Goal: Task Accomplishment & Management: Manage account settings

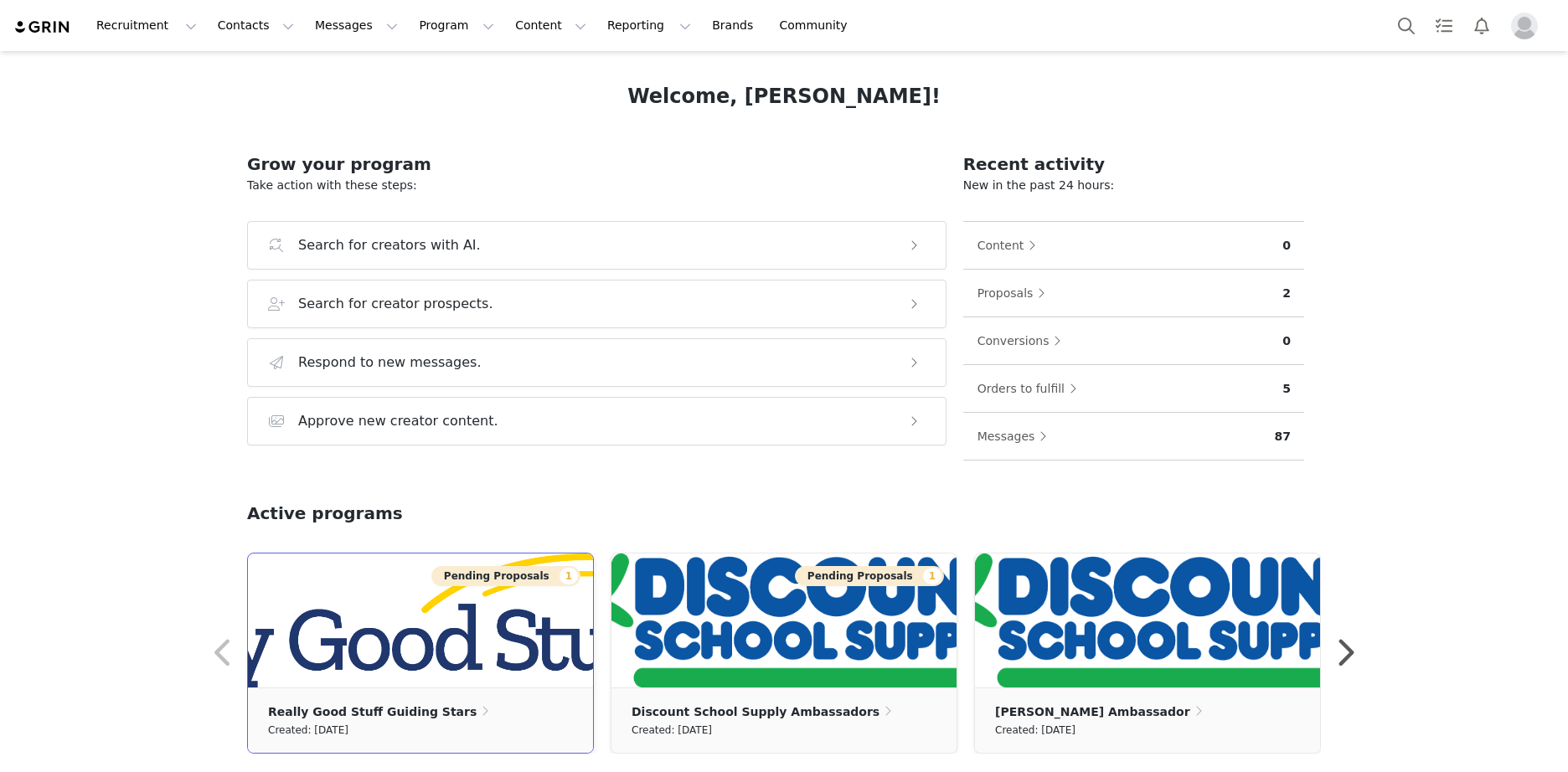
scroll to position [84, 0]
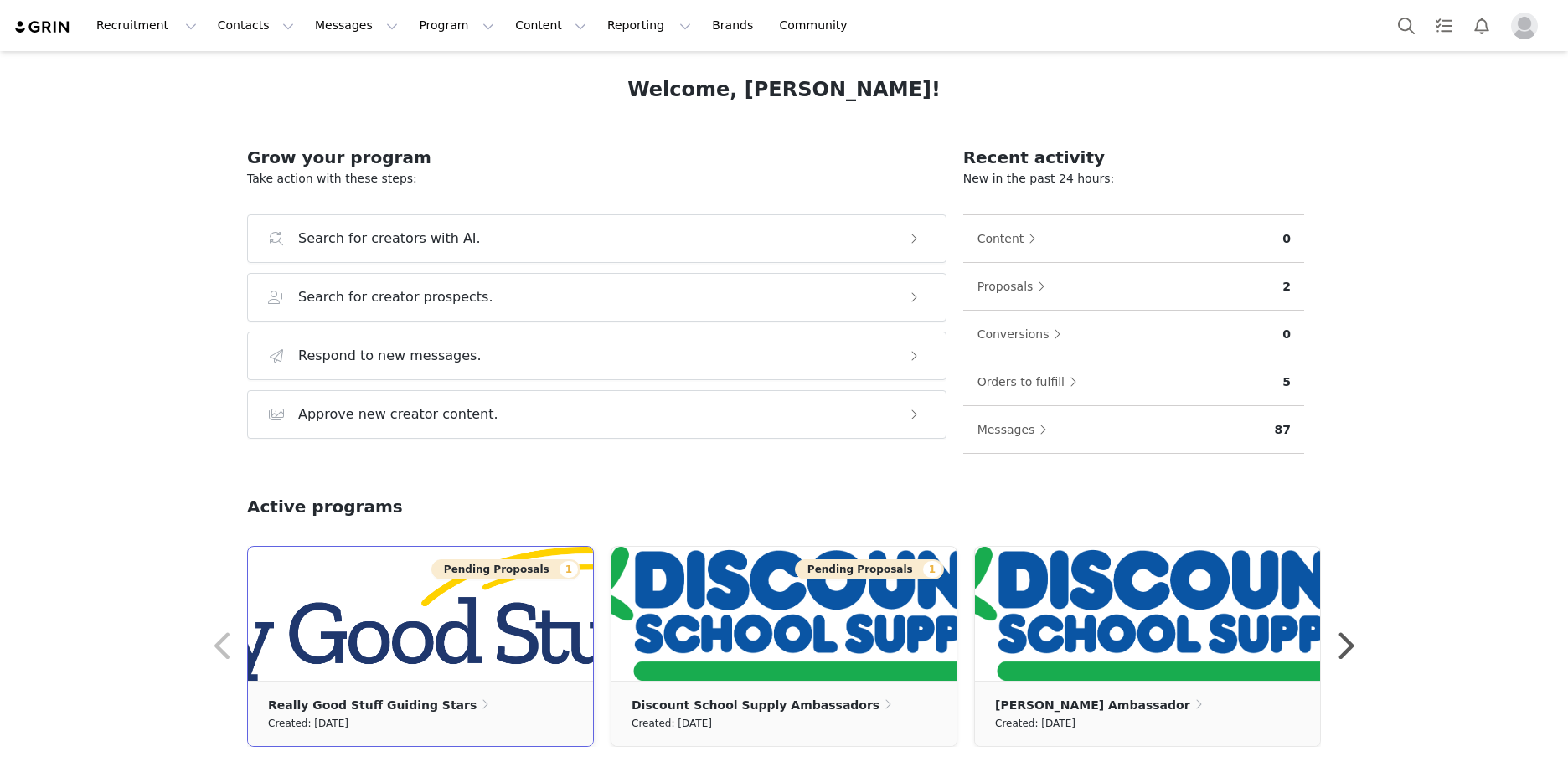
click at [492, 579] on button "Pending Proposals 1" at bounding box center [505, 569] width 149 height 20
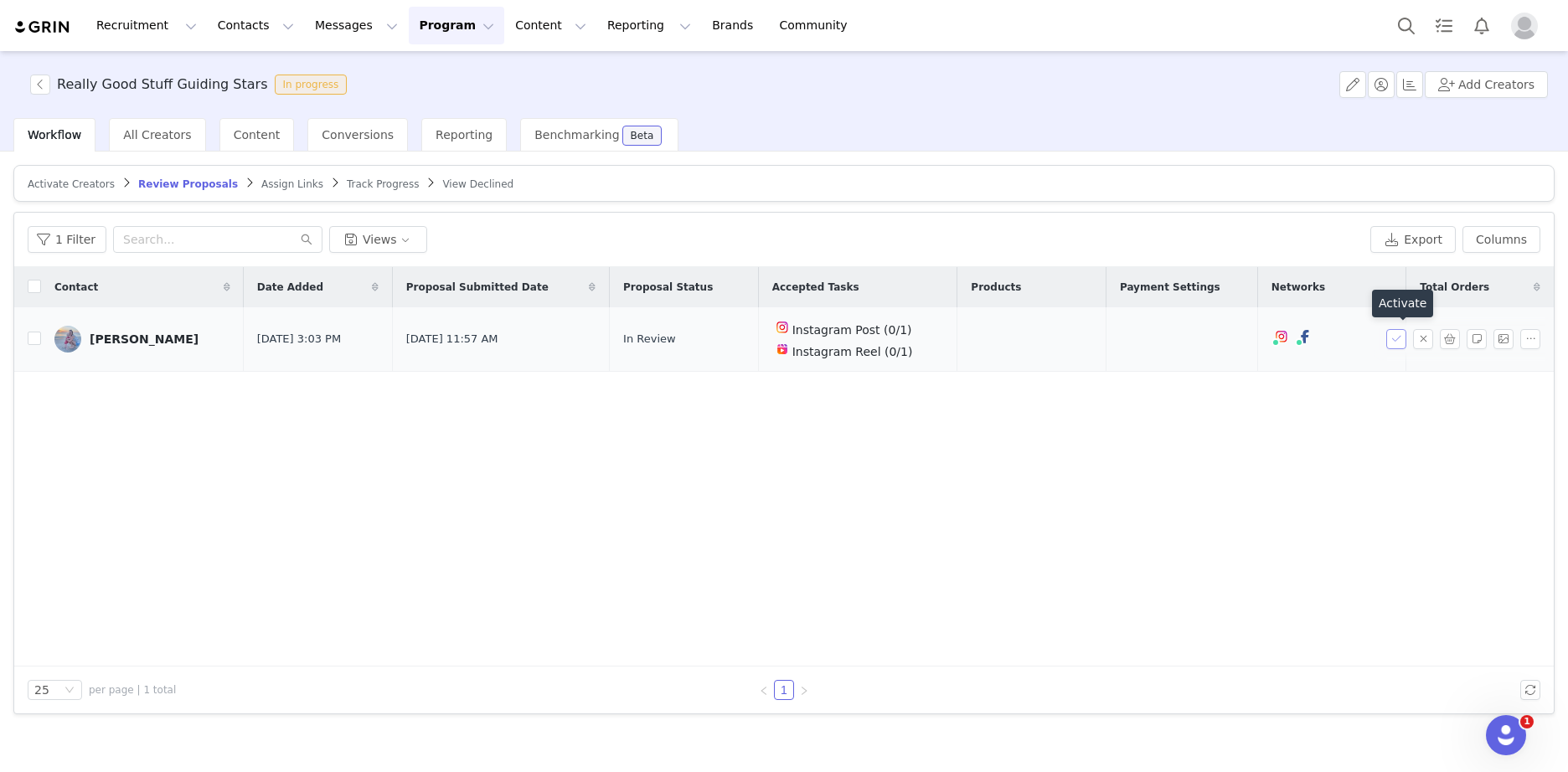
click at [1392, 338] on button "button" at bounding box center [1396, 340] width 20 height 20
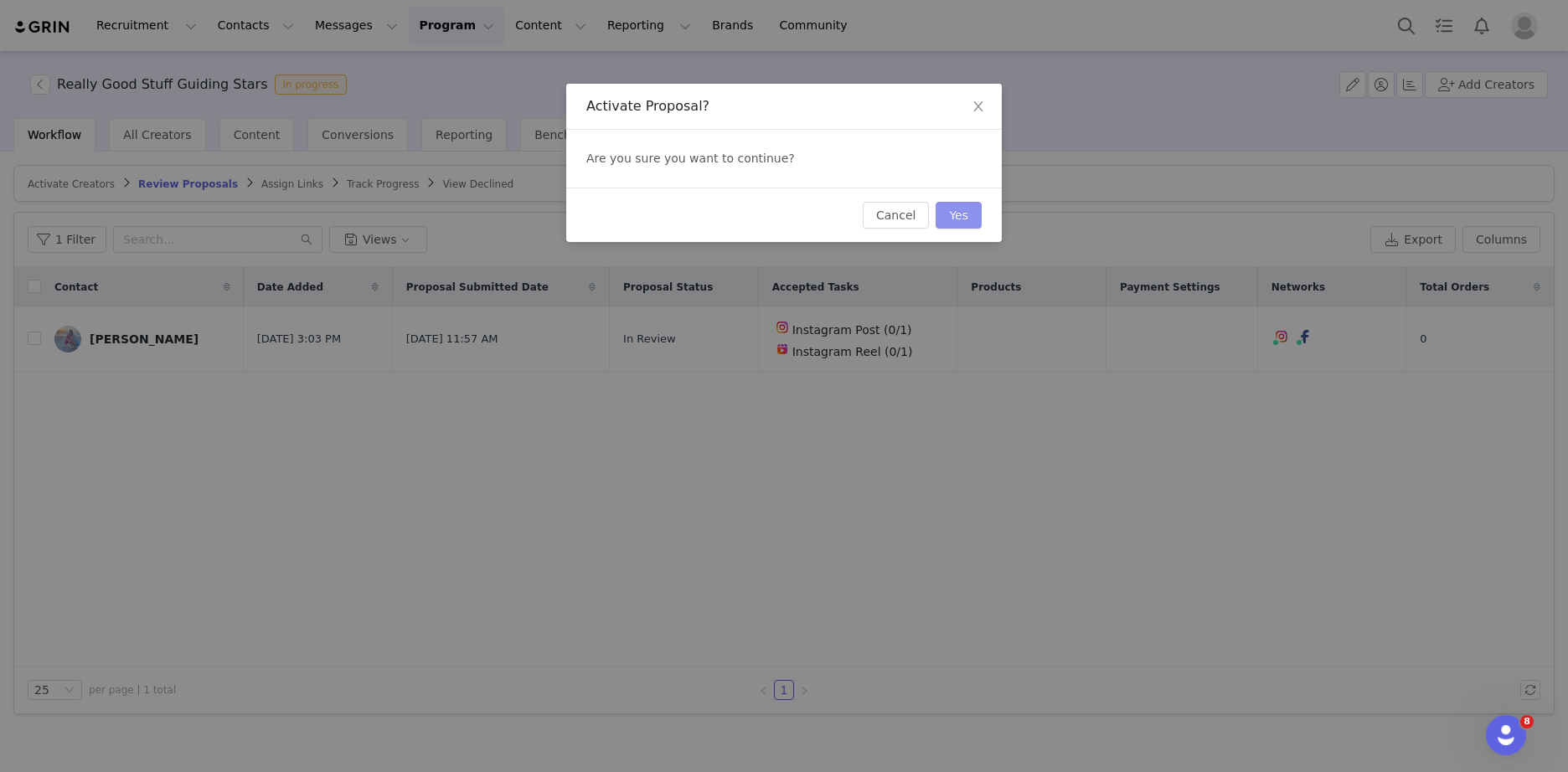
click at [962, 215] on button "Yes" at bounding box center [959, 215] width 46 height 27
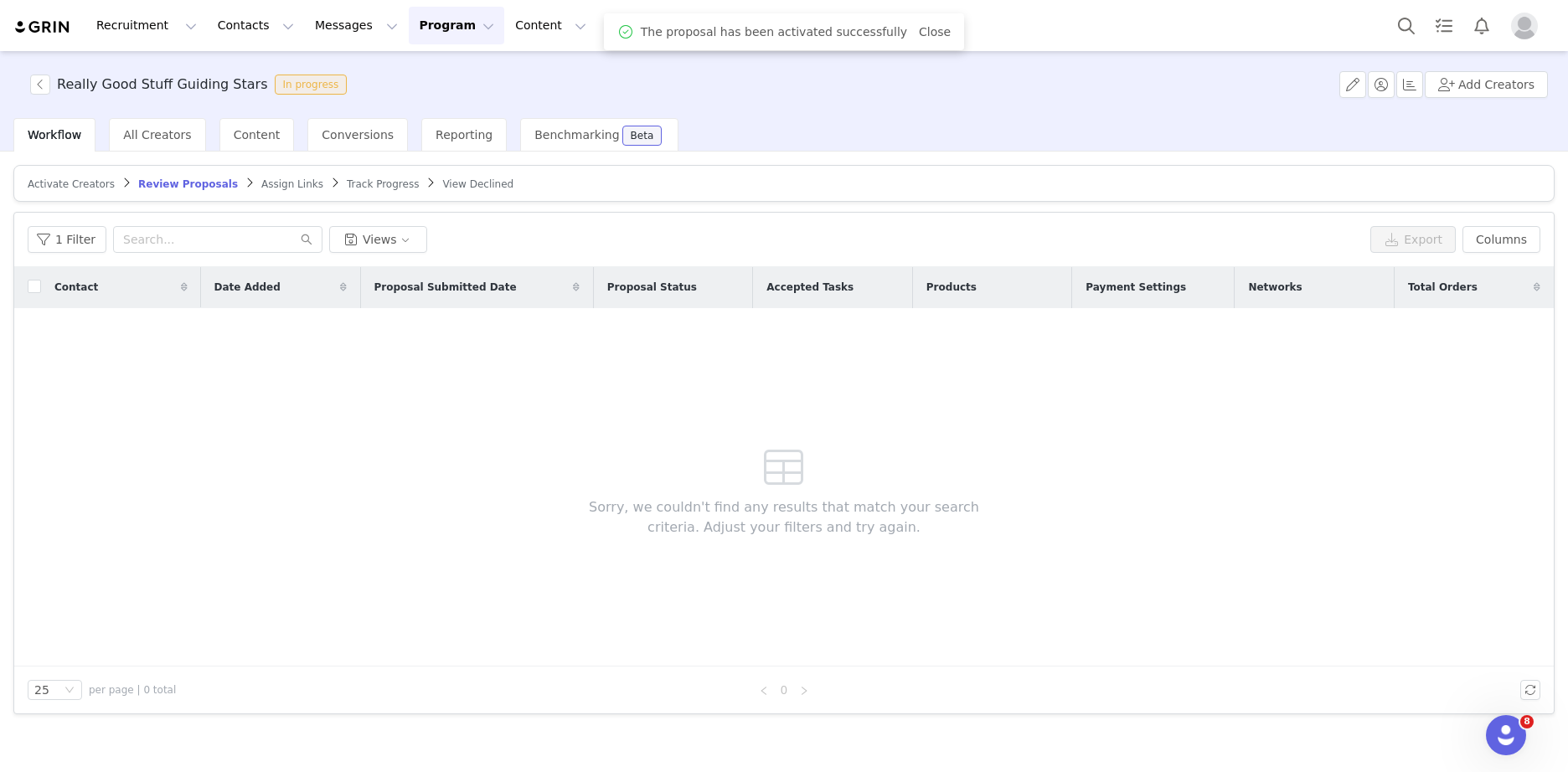
click at [59, 34] on img at bounding box center [42, 27] width 59 height 16
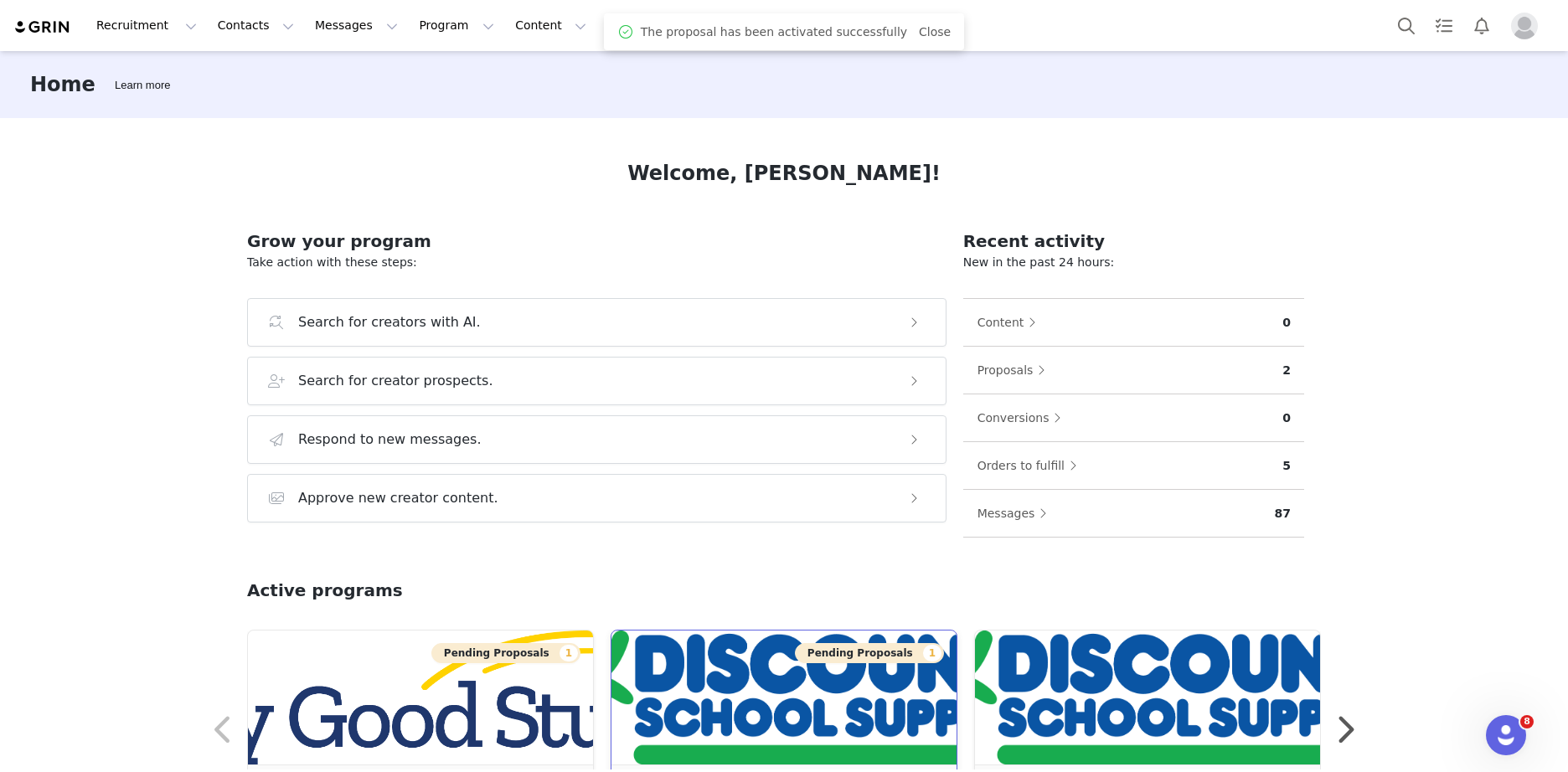
click at [654, 678] on img at bounding box center [784, 698] width 346 height 134
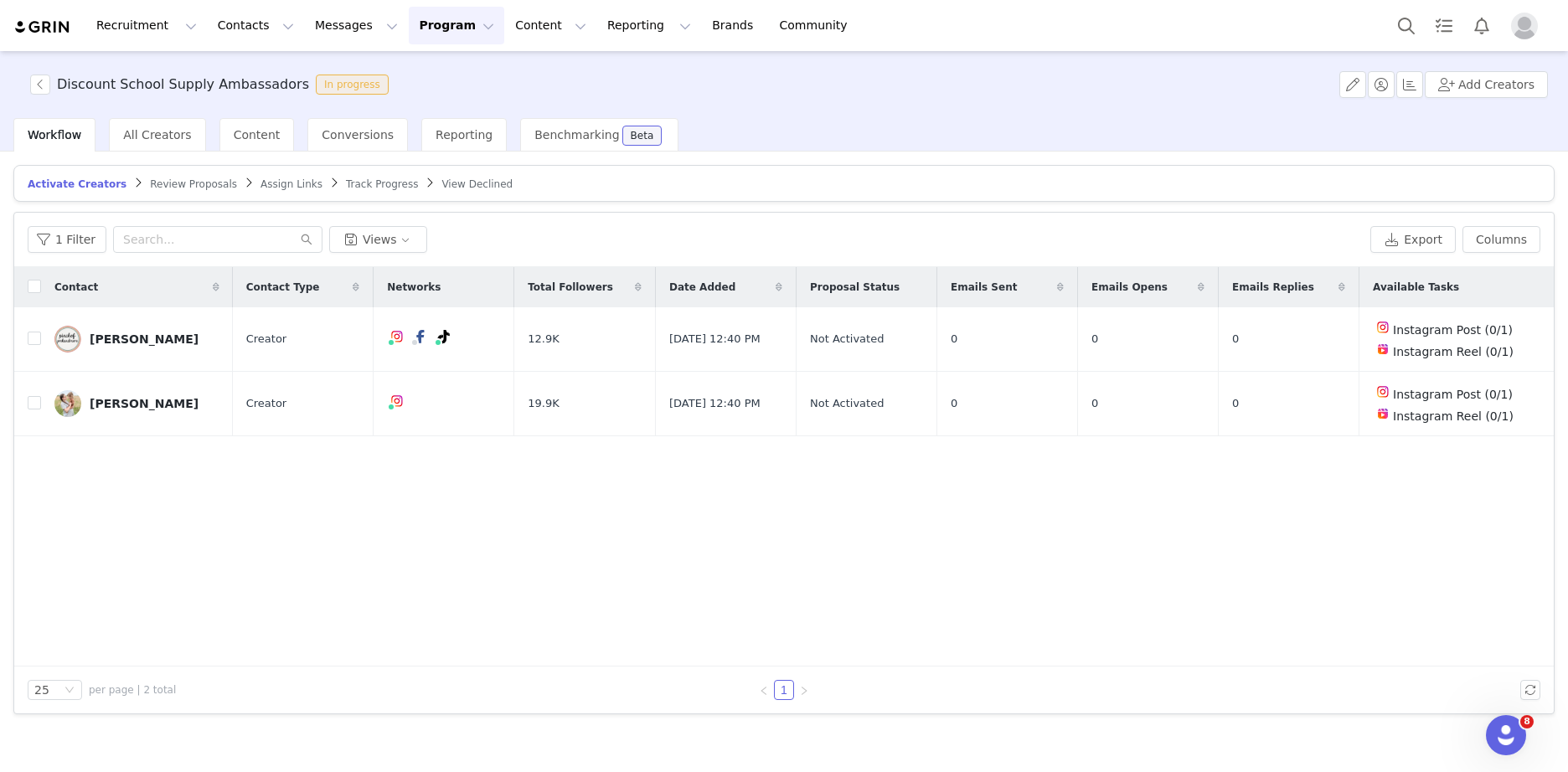
click at [169, 181] on span "Review Proposals" at bounding box center [193, 185] width 87 height 12
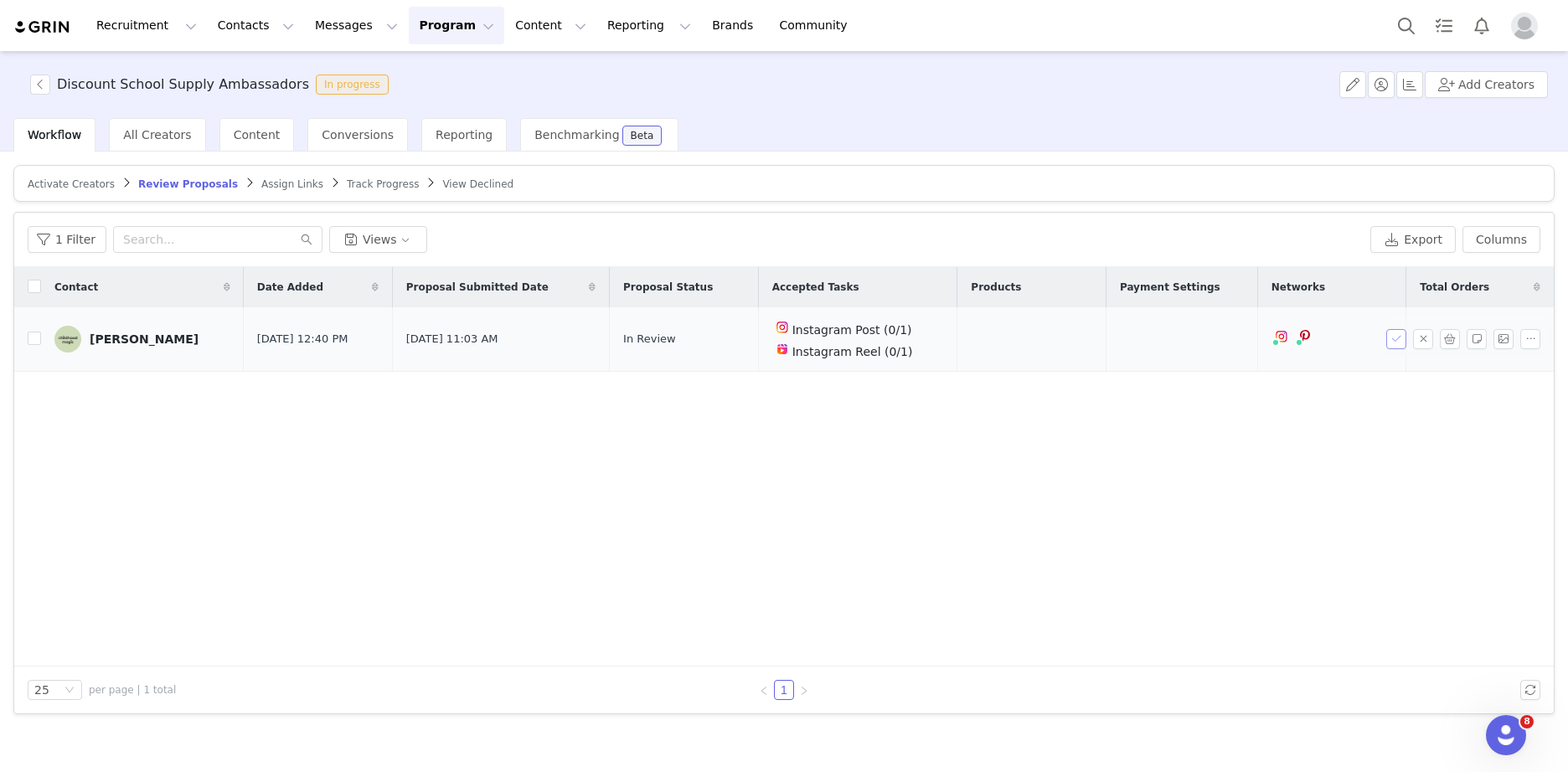
click at [1396, 336] on button "button" at bounding box center [1396, 340] width 20 height 20
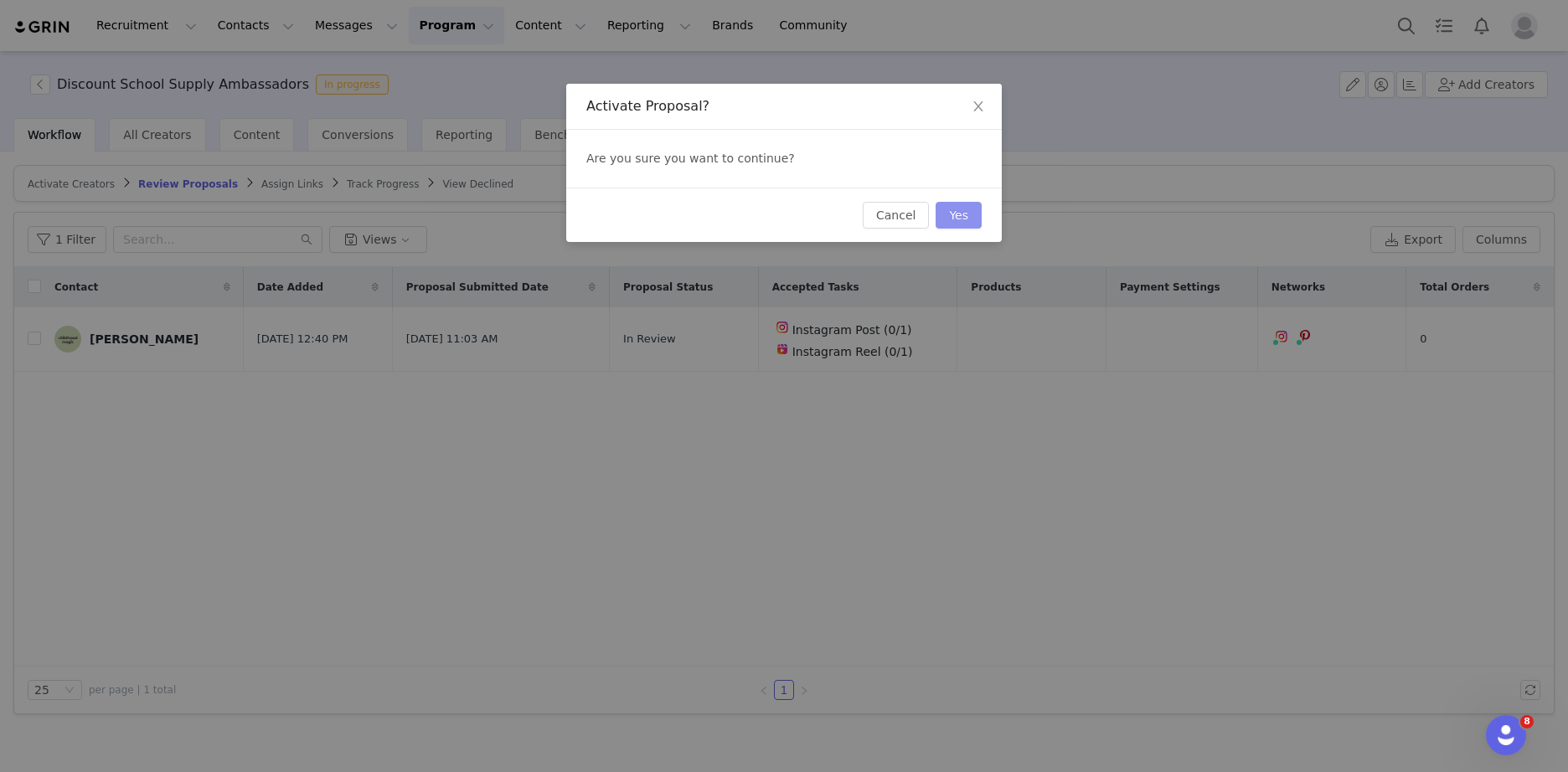
click at [963, 221] on button "Yes" at bounding box center [959, 215] width 46 height 27
